Goal: Task Accomplishment & Management: Use online tool/utility

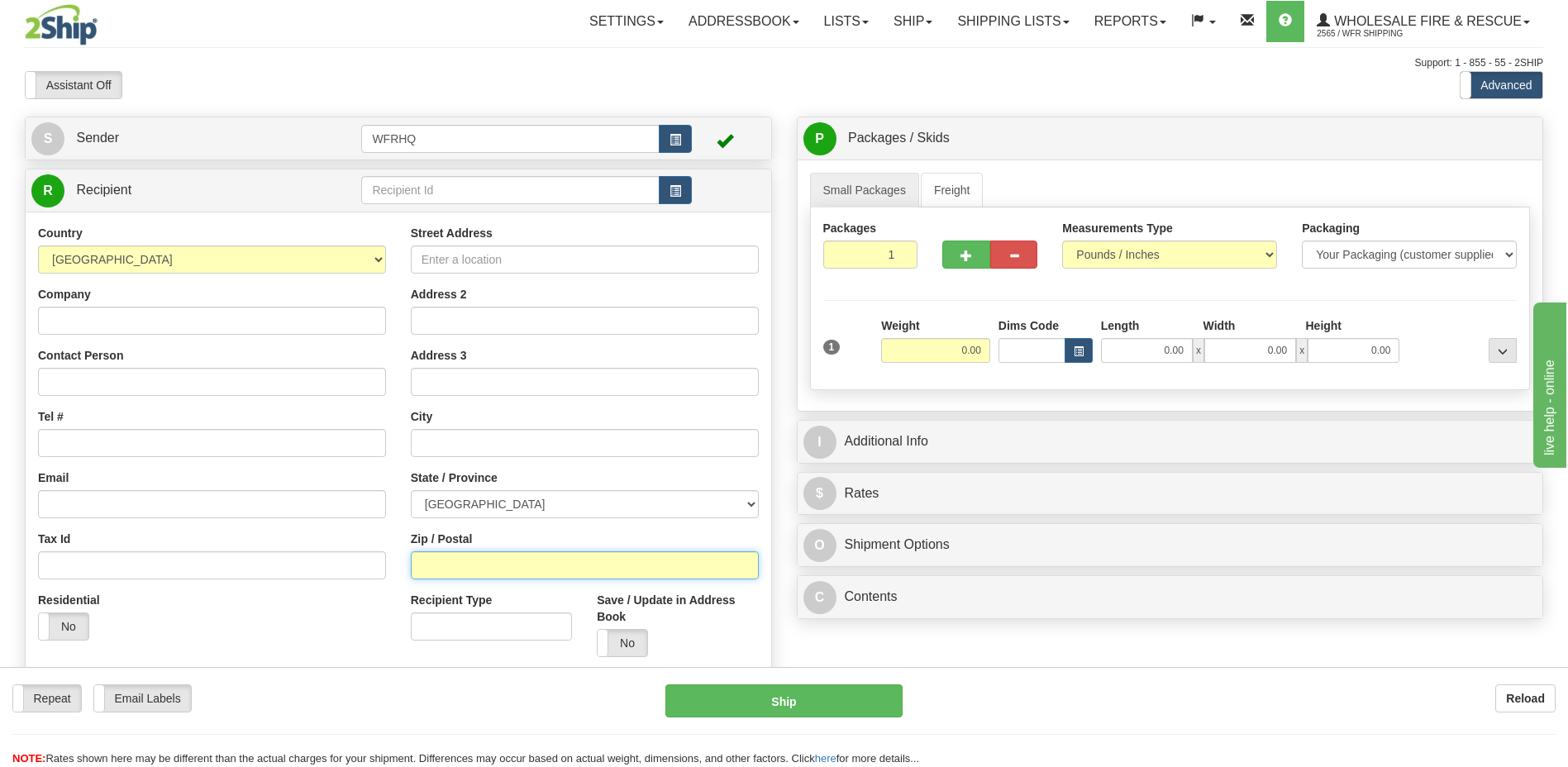
click at [459, 558] on input "Zip / Postal" at bounding box center [585, 566] width 348 height 28
type input "J0J 1G0"
type input "[GEOGRAPHIC_DATA][PERSON_NAME]"
select select "QC"
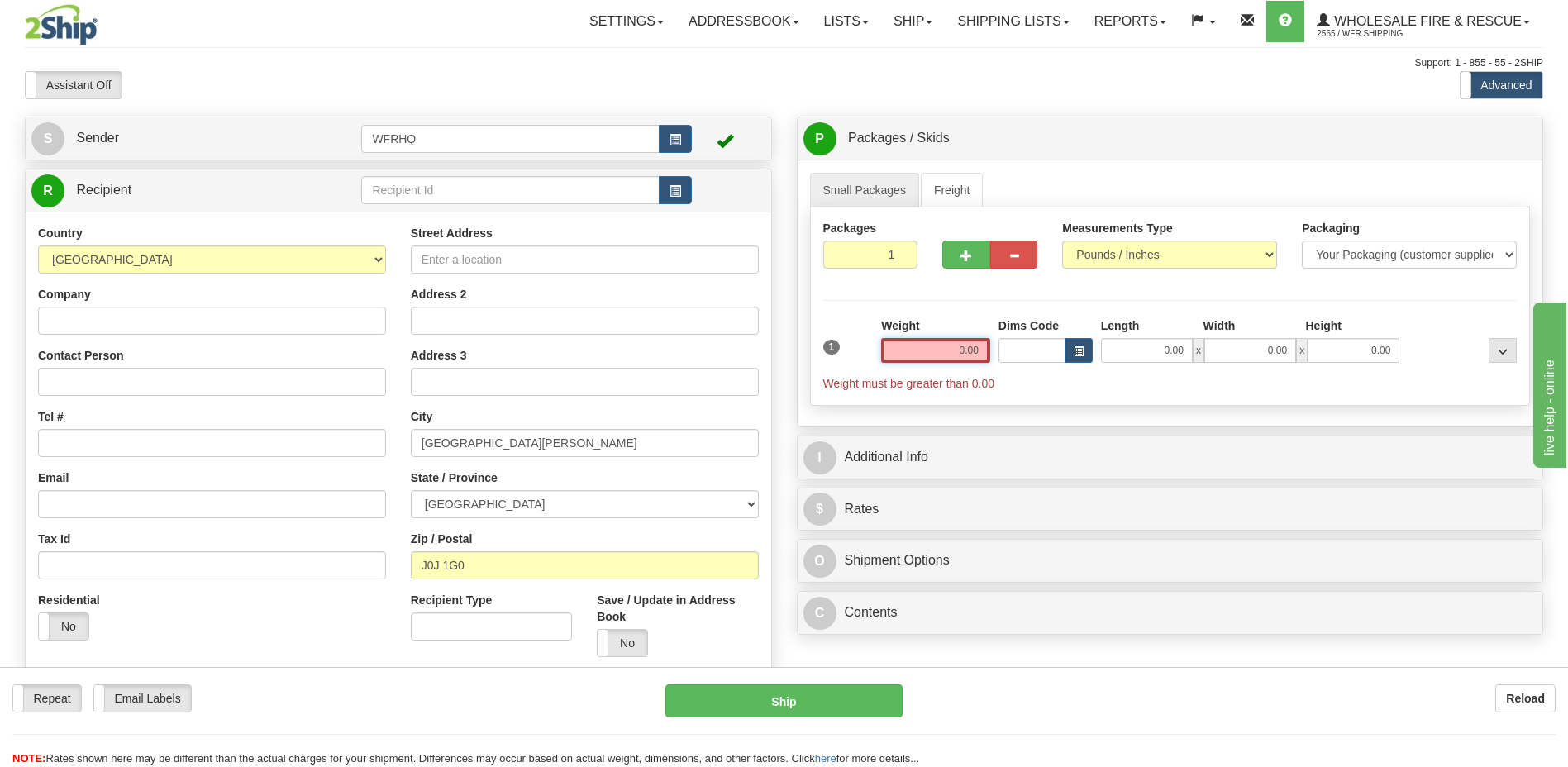
click at [938, 356] on input "0.00" at bounding box center [935, 350] width 109 height 24
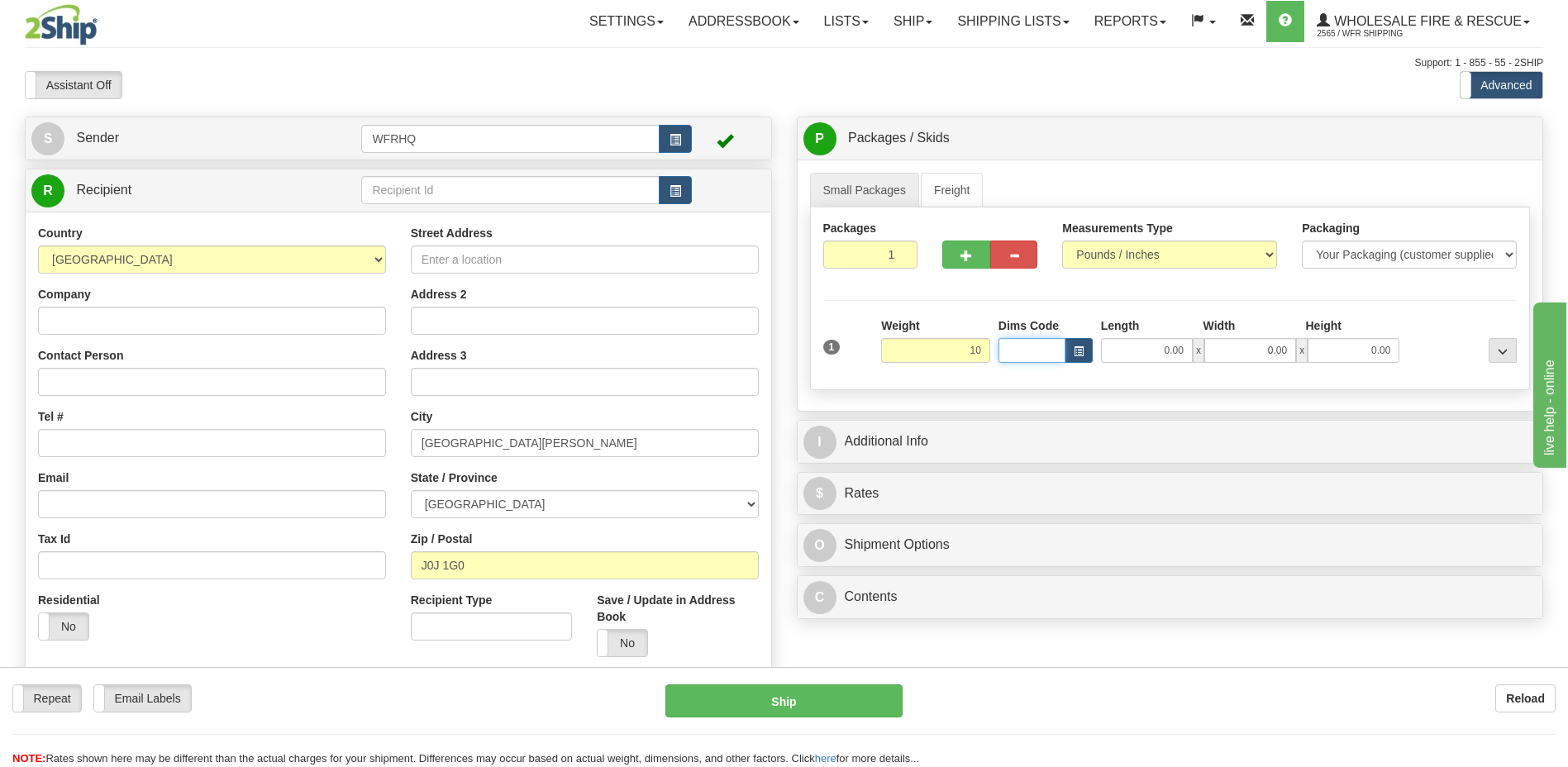
type input "10.00"
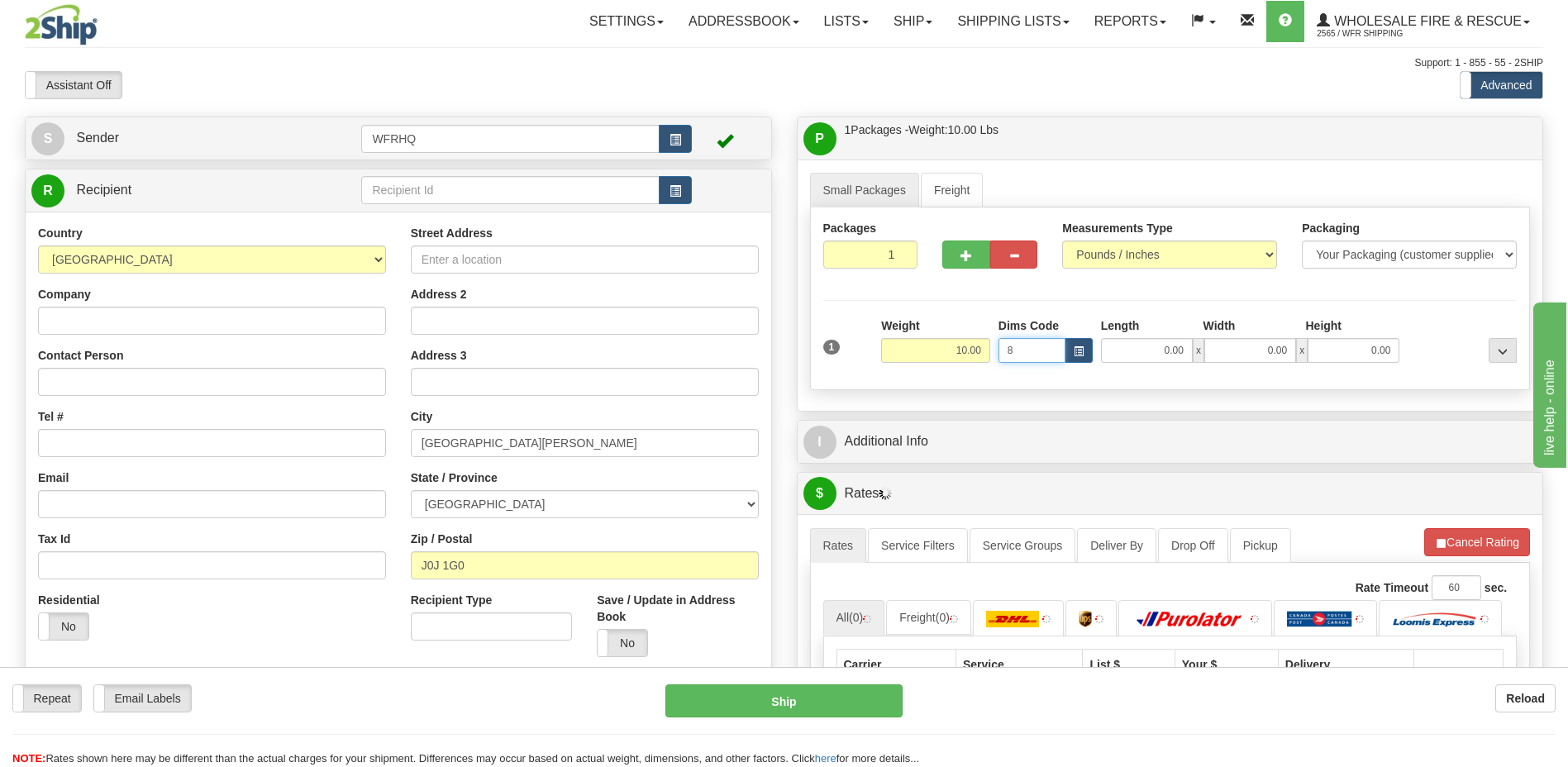
type input "8"
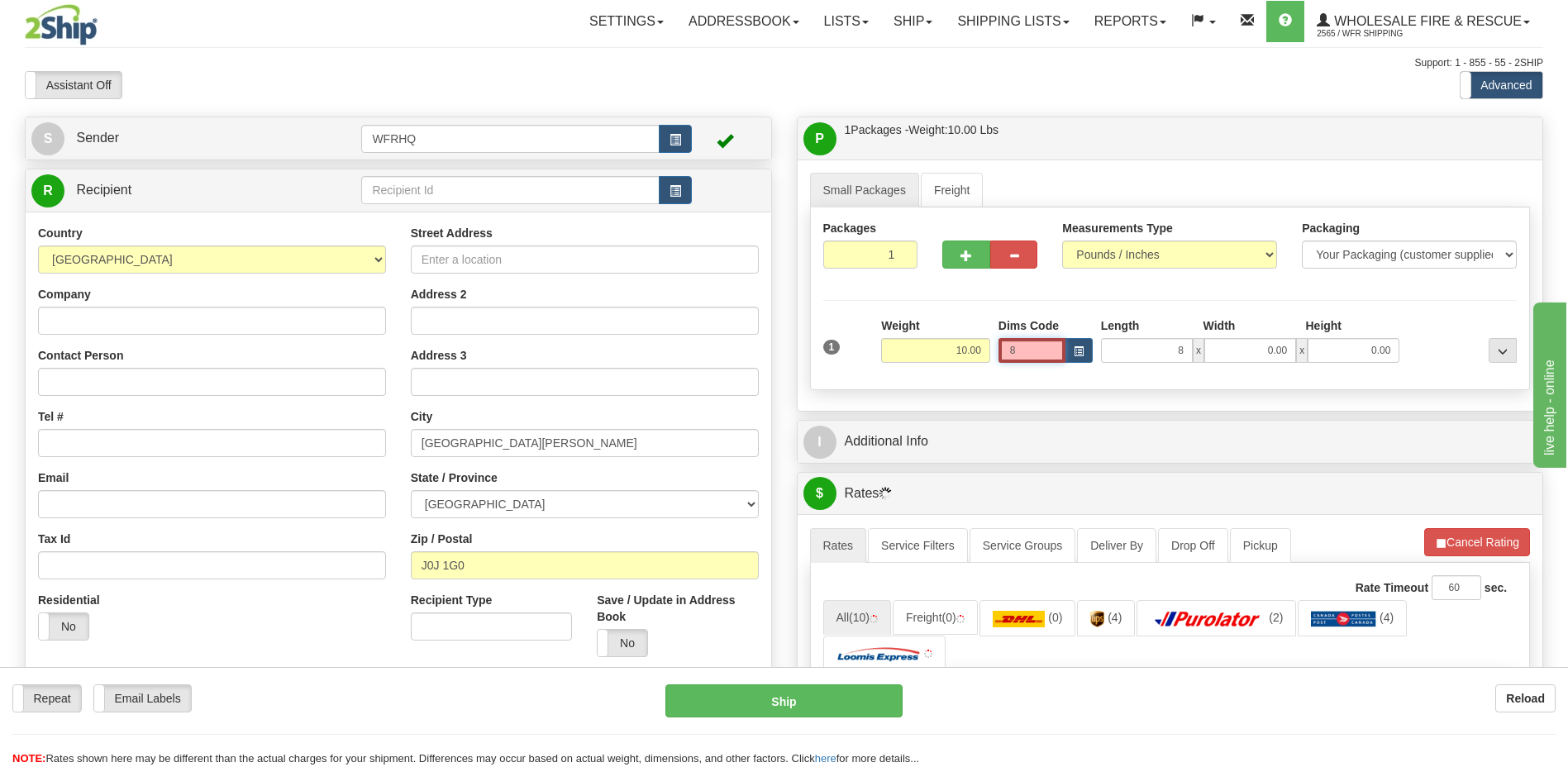
type input "8.00"
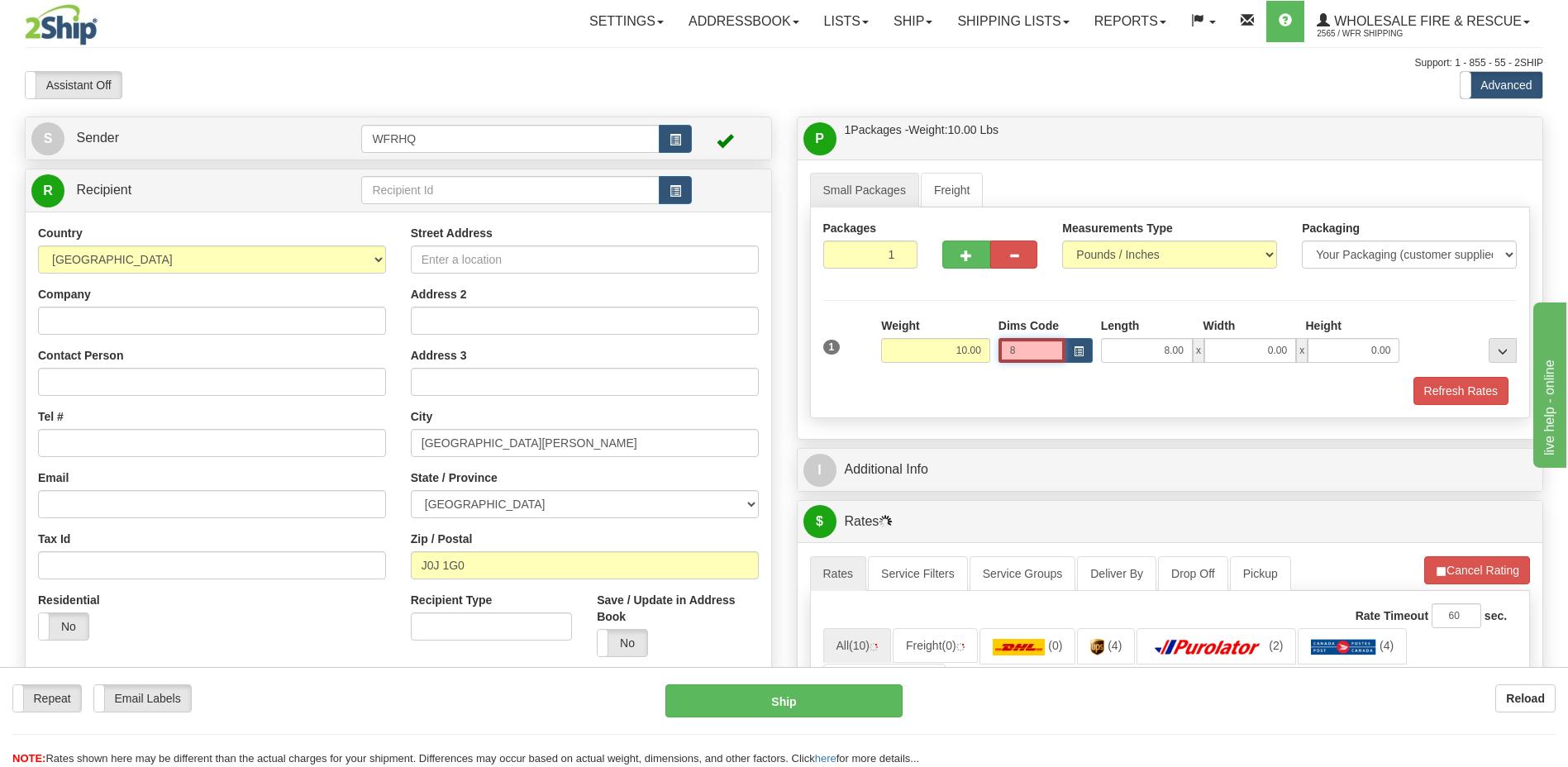
click at [973, 349] on div "1 Weight 10.00 Dims Code 8 x" at bounding box center [1170, 346] width 702 height 58
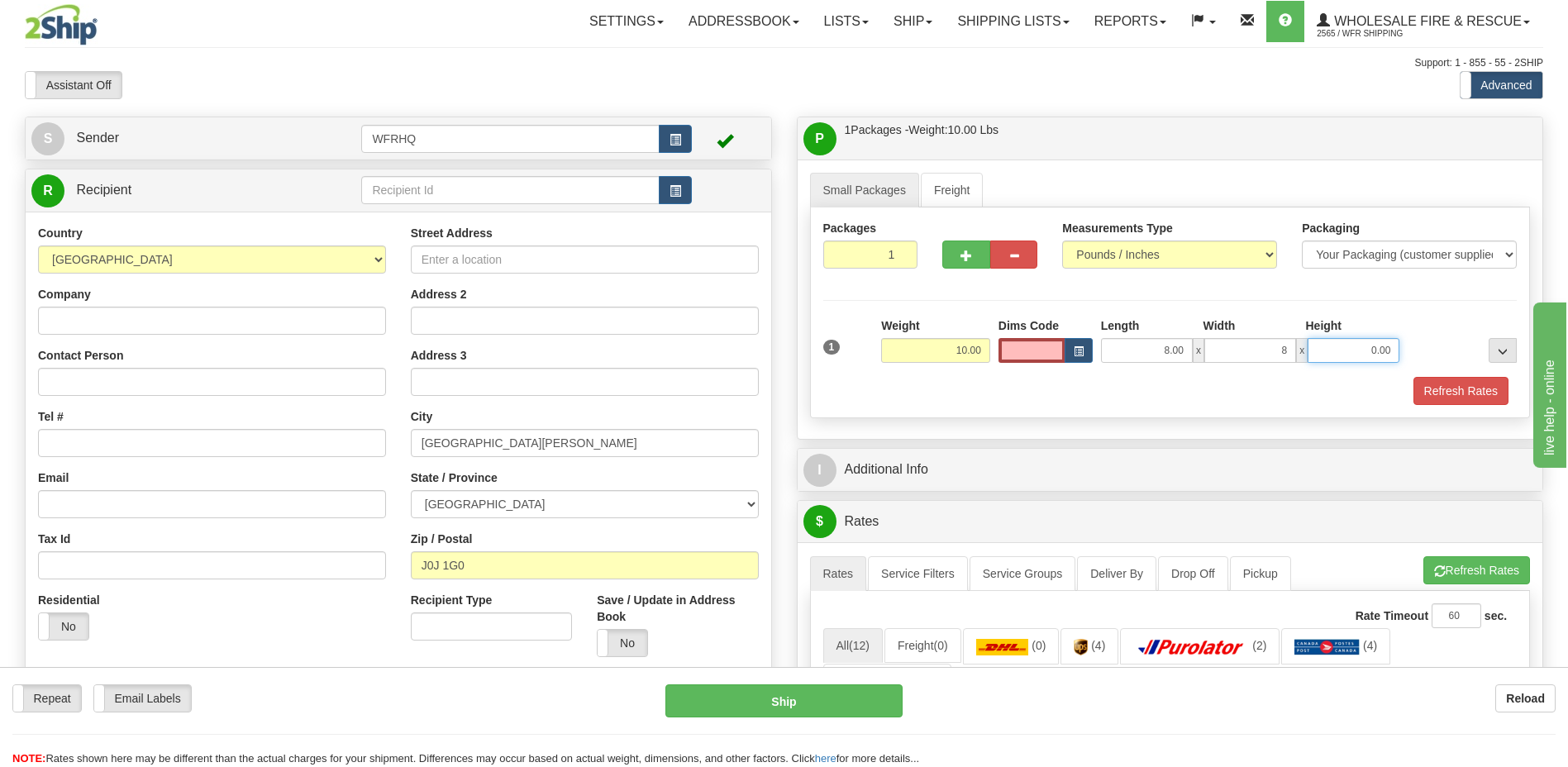
type input "8.00"
click at [1443, 398] on button "Refresh Rates" at bounding box center [1460, 391] width 95 height 28
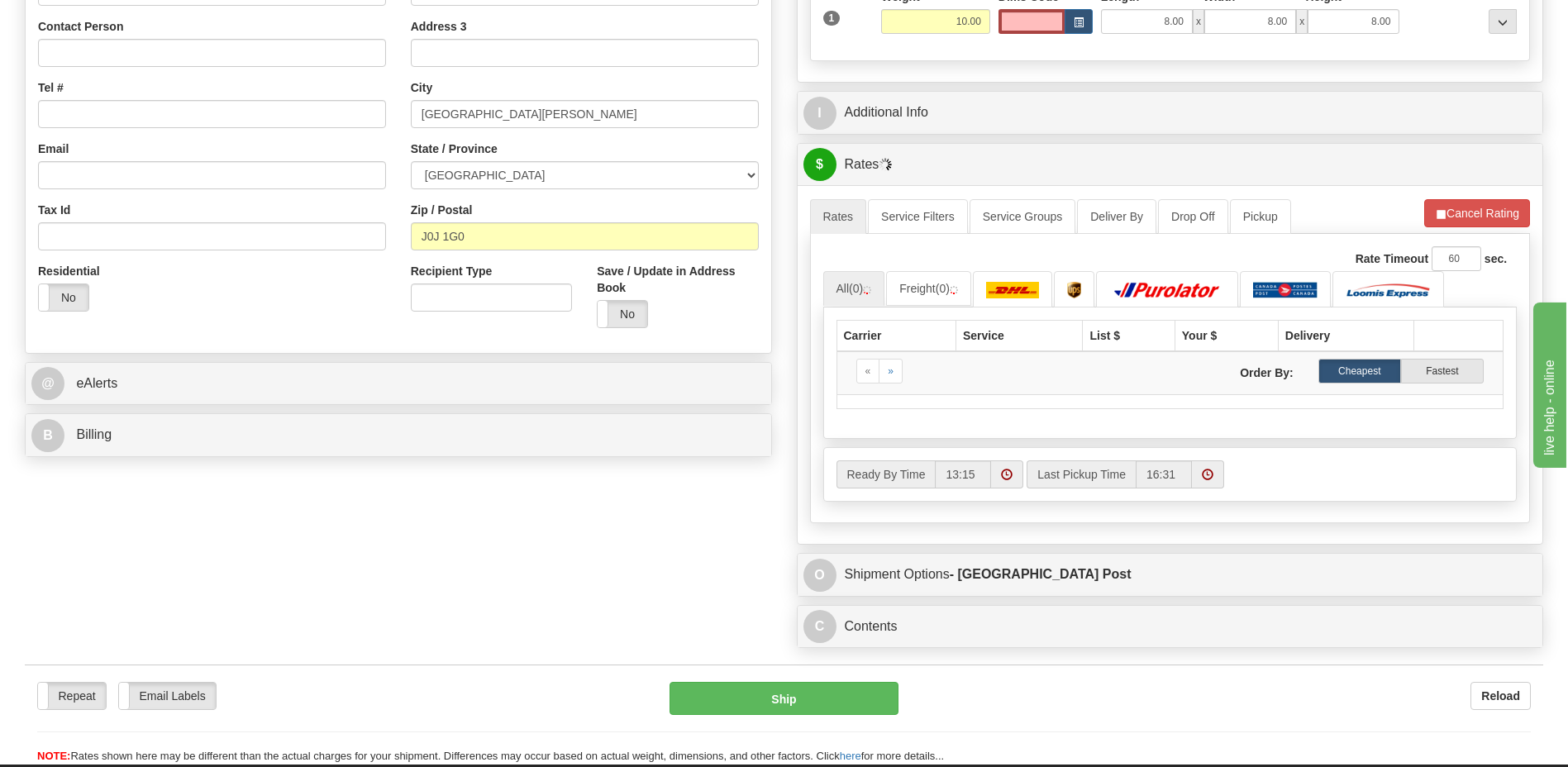
scroll to position [331, 0]
